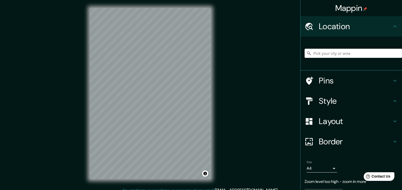
click at [154, 77] on div "© Mapbox © OpenStreetMap Improve this map" at bounding box center [150, 93] width 137 height 187
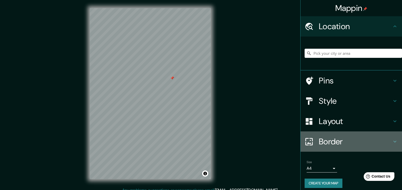
click at [392, 144] on icon at bounding box center [395, 142] width 6 height 6
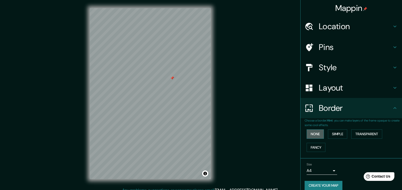
click at [313, 133] on button "None" at bounding box center [315, 133] width 17 height 9
click at [362, 88] on h4 "Layout" at bounding box center [355, 88] width 73 height 10
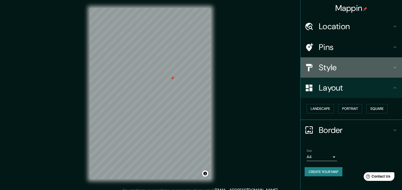
click at [353, 71] on h4 "Style" at bounding box center [355, 67] width 73 height 10
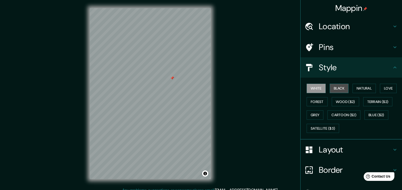
click at [336, 88] on button "Black" at bounding box center [339, 88] width 19 height 9
click at [365, 88] on button "Natural" at bounding box center [364, 88] width 23 height 9
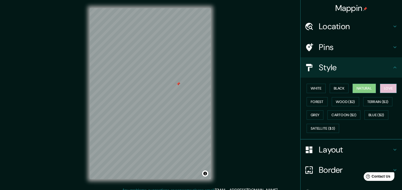
click at [387, 85] on button "Love" at bounding box center [388, 88] width 17 height 9
click at [316, 118] on button "Grey" at bounding box center [315, 114] width 17 height 9
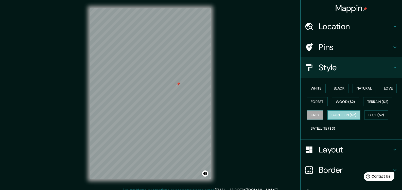
click at [341, 112] on button "Cartoon ($2)" at bounding box center [344, 114] width 33 height 9
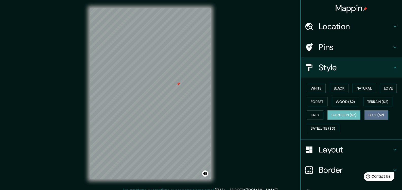
click at [374, 113] on button "Blue ($2)" at bounding box center [377, 114] width 24 height 9
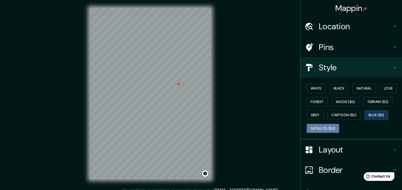
click at [315, 127] on button "Satellite ($3)" at bounding box center [323, 128] width 32 height 9
click at [317, 88] on button "White" at bounding box center [316, 88] width 19 height 9
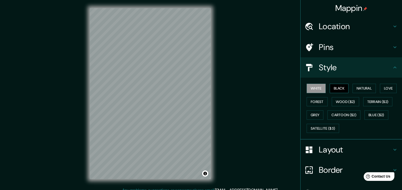
click at [335, 91] on button "Black" at bounding box center [339, 88] width 19 height 9
click at [319, 89] on button "White" at bounding box center [316, 88] width 19 height 9
click at [333, 87] on button "Black" at bounding box center [339, 88] width 19 height 9
click at [153, 41] on div at bounding box center [155, 39] width 4 height 4
click at [153, 41] on div at bounding box center [153, 39] width 4 height 4
